Goal: Task Accomplishment & Management: Use online tool/utility

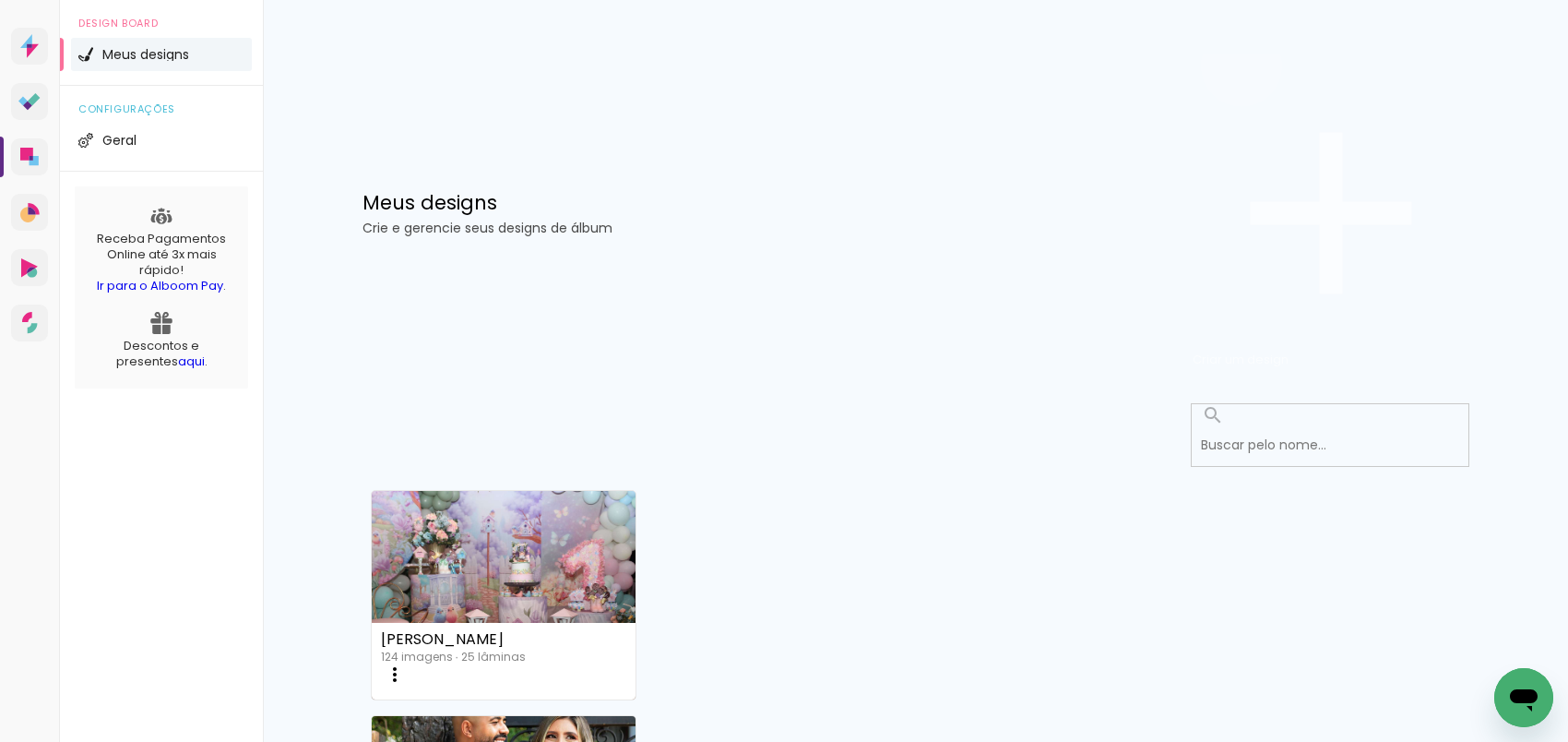
click at [1288, 351] on span "Criar um design" at bounding box center [1240, 360] width 96 height 17
click at [0, 0] on input at bounding box center [0, 0] width 0 height 0
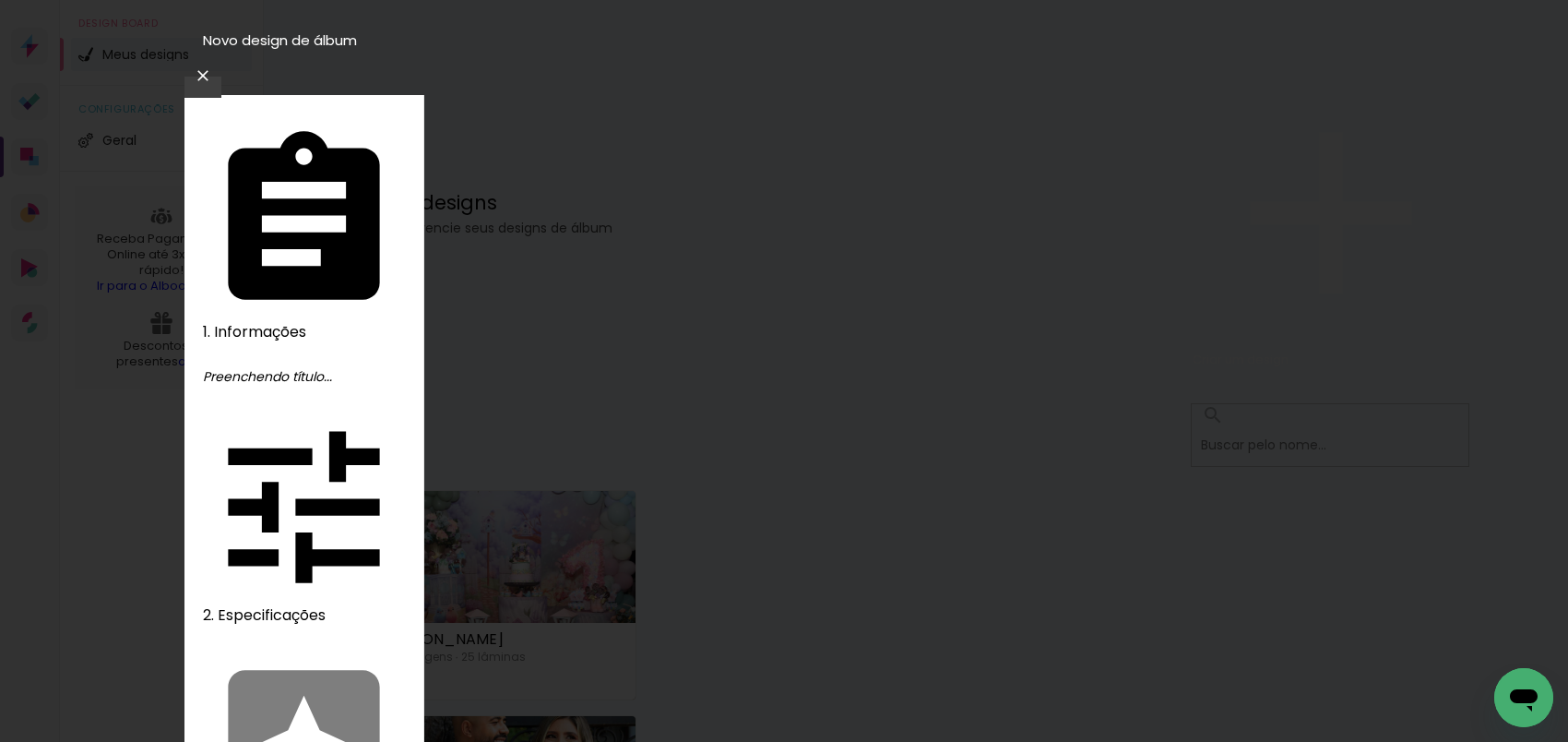
type input "Enlace [PERSON_NAME] e [PERSON_NAME]"
type paper-input "Enlace [PERSON_NAME] e [PERSON_NAME]"
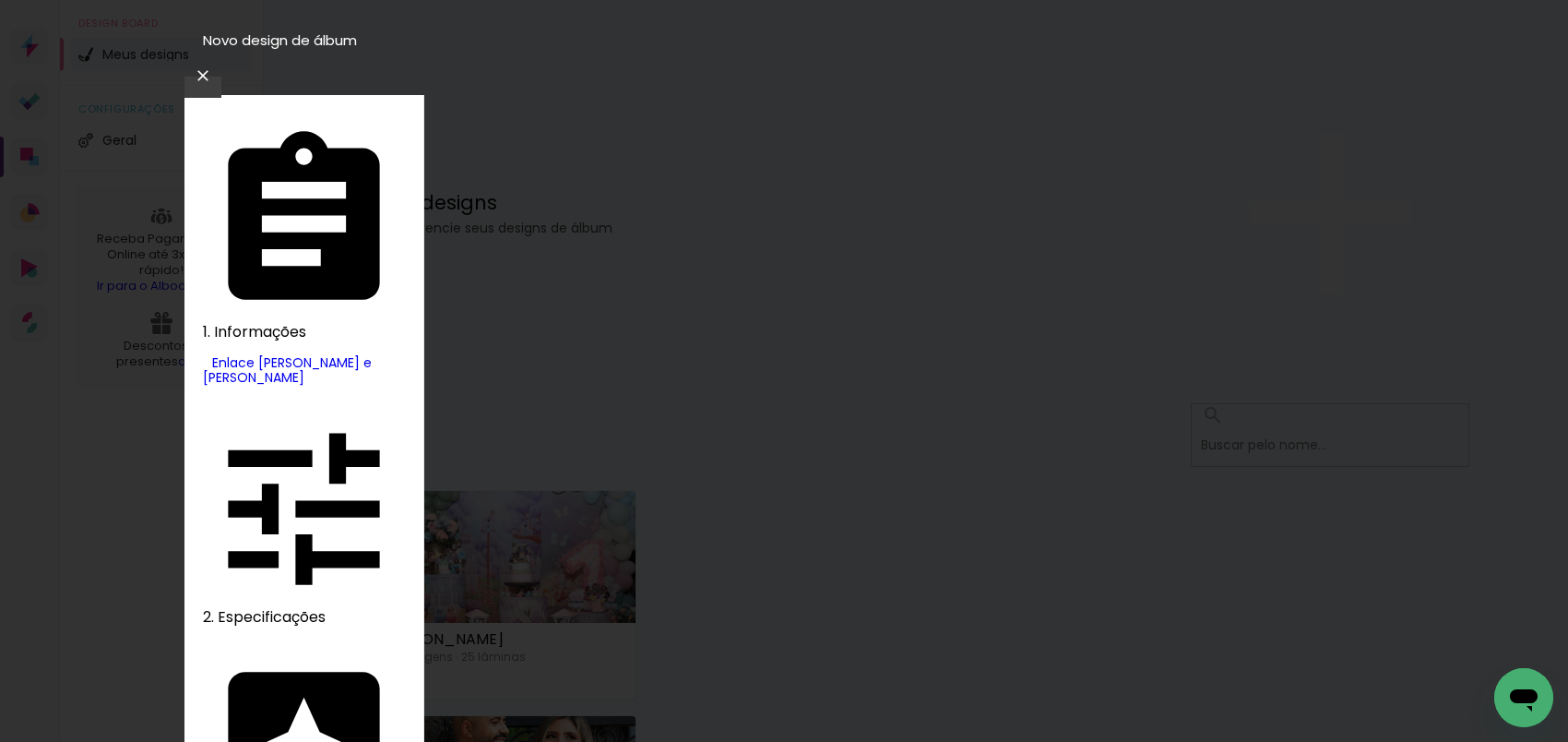
type input "lui"
type paper-input "lui"
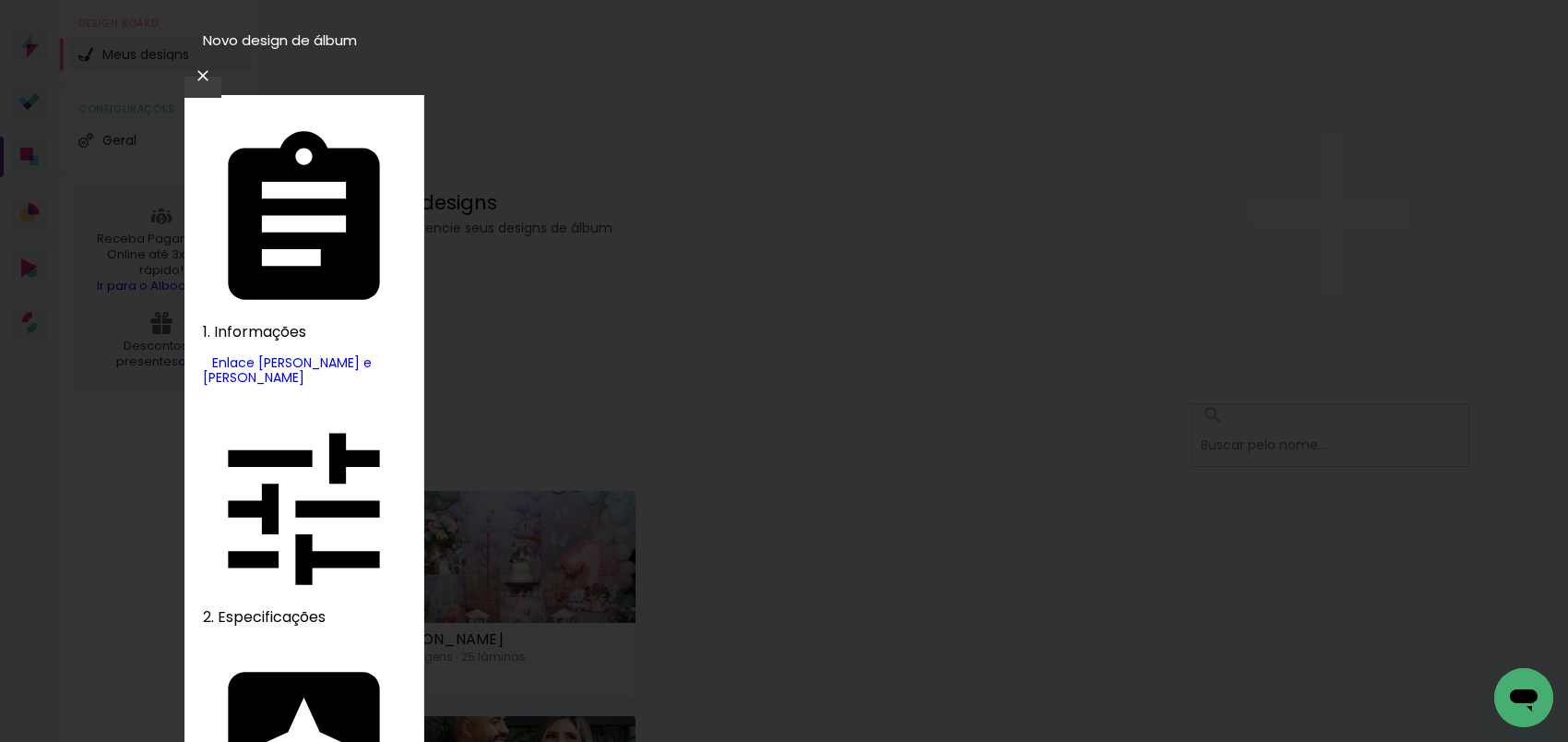
click at [0, 0] on slot "Avançar" at bounding box center [0, 0] width 0 height 0
click at [0, 0] on slot "Encadernados" at bounding box center [0, 0] width 0 height 0
type input "Encadernados"
